Goal: Subscribe to service/newsletter

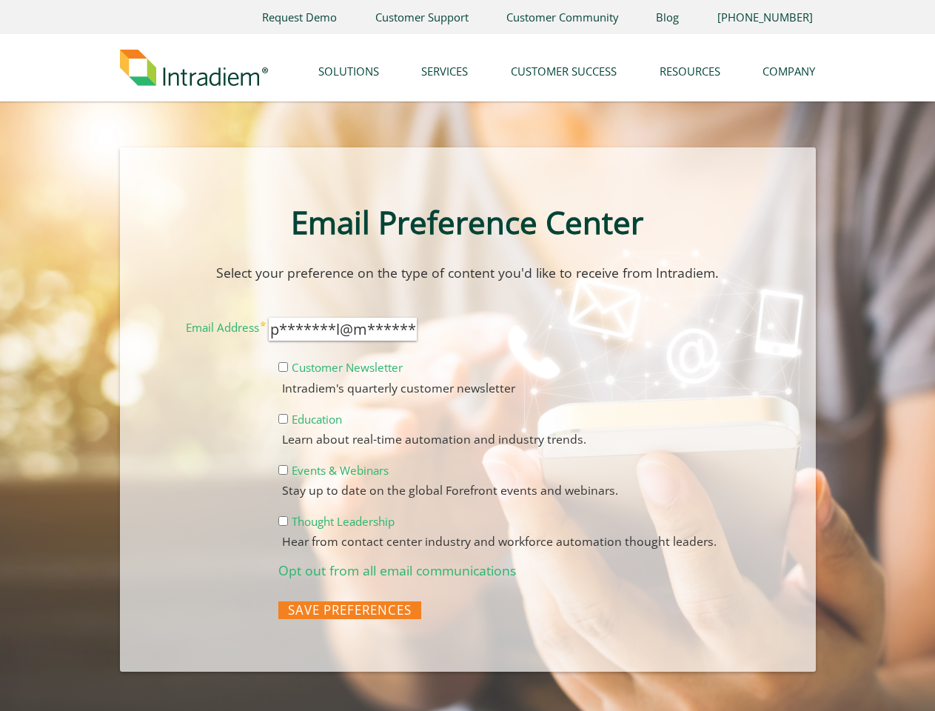
click at [467, 355] on form "Email Address p*******l@m*******[DOMAIN_NAME] Customer Newsletter Intradiem's q…" at bounding box center [467, 467] width 625 height 318
click at [789, 67] on link "Company" at bounding box center [788, 67] width 53 height 38
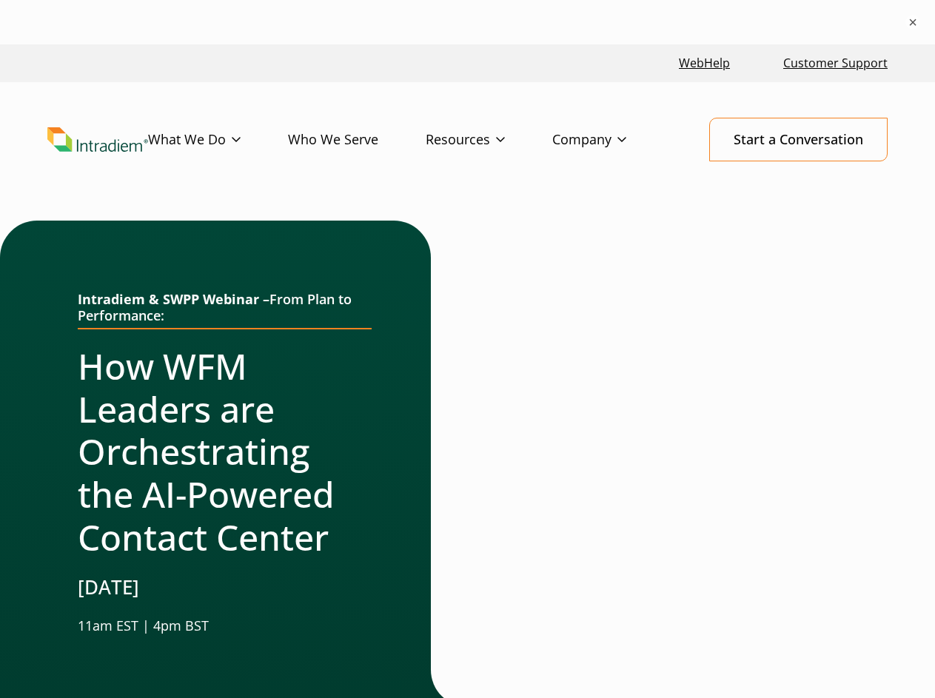
click at [467, 371] on div at bounding box center [449, 464] width 37 height 486
click at [913, 22] on button "×" at bounding box center [912, 22] width 15 height 15
